Goal: Check status: Check status

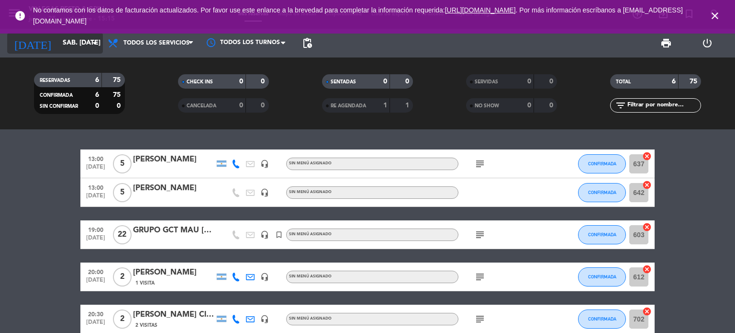
click at [58, 39] on input "sáb. [DATE]" at bounding box center [103, 42] width 91 height 17
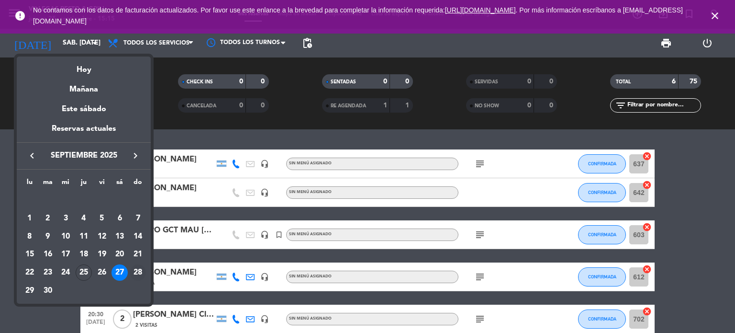
click at [135, 269] on div "28" at bounding box center [138, 272] width 16 height 16
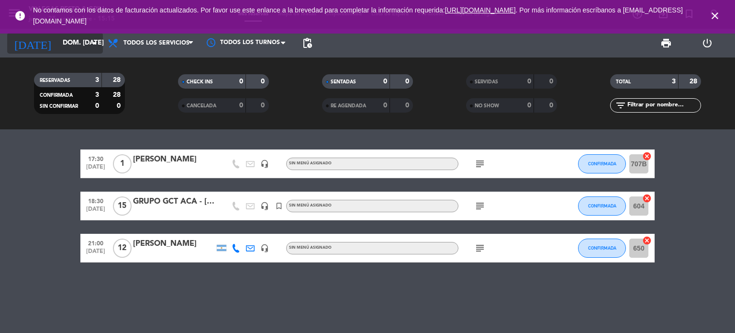
click at [58, 46] on input "dom. [DATE]" at bounding box center [103, 42] width 91 height 17
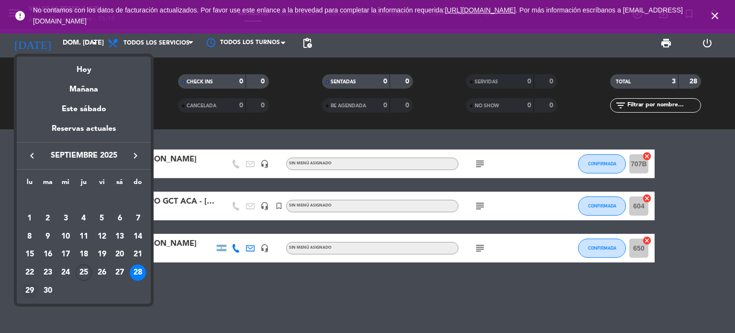
click at [31, 287] on div "29" at bounding box center [30, 290] width 16 height 16
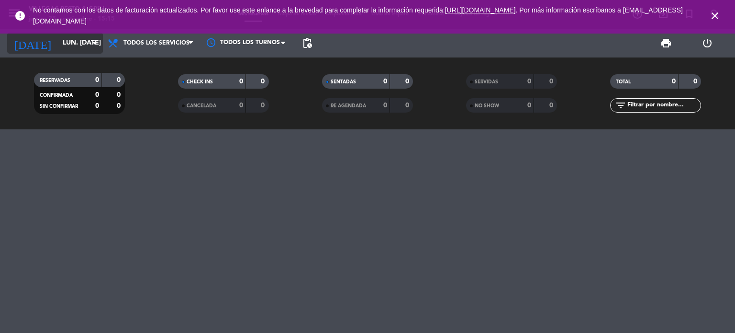
click at [62, 45] on input "lun. [DATE]" at bounding box center [103, 42] width 91 height 17
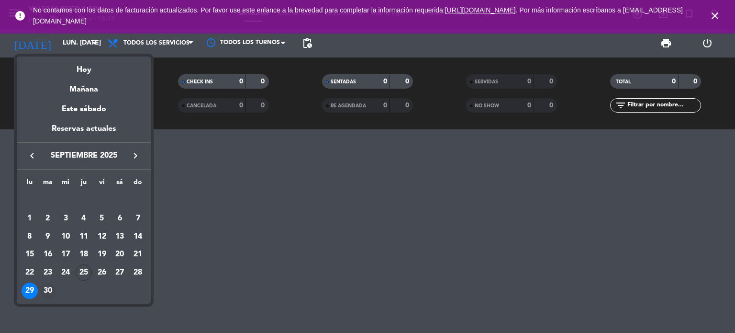
click at [46, 288] on div "30" at bounding box center [48, 290] width 16 height 16
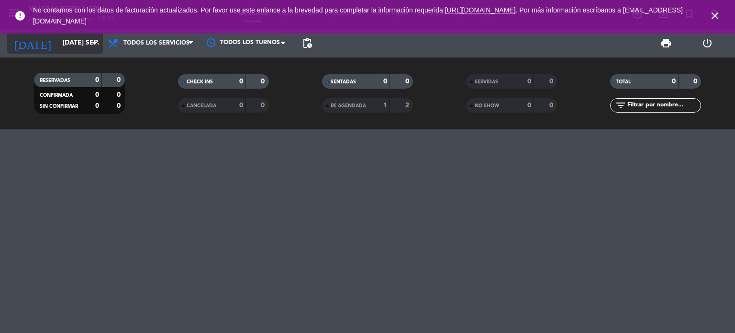
click at [80, 46] on input "[DATE] sep." at bounding box center [103, 42] width 91 height 17
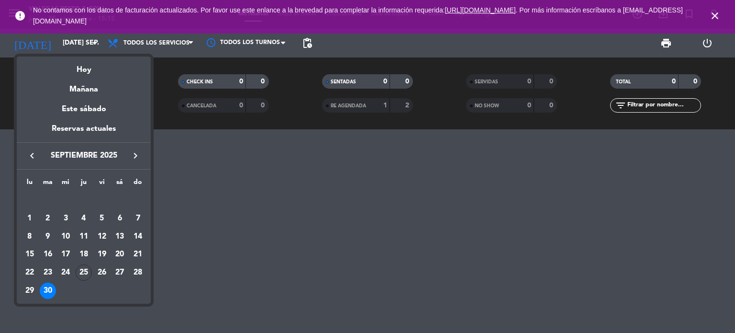
click at [86, 64] on div "Hoy" at bounding box center [84, 66] width 134 height 20
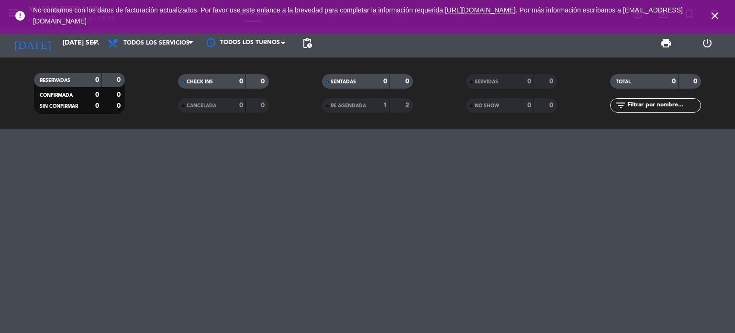
type input "[DEMOGRAPHIC_DATA] [DATE]"
